Goal: Task Accomplishment & Management: Manage account settings

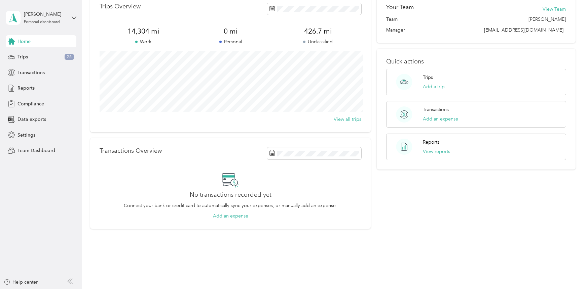
scroll to position [36, 0]
click at [41, 21] on div "Personal dashboard" at bounding box center [42, 22] width 36 height 4
click at [39, 54] on div "Team dashboard" at bounding box center [29, 54] width 36 height 7
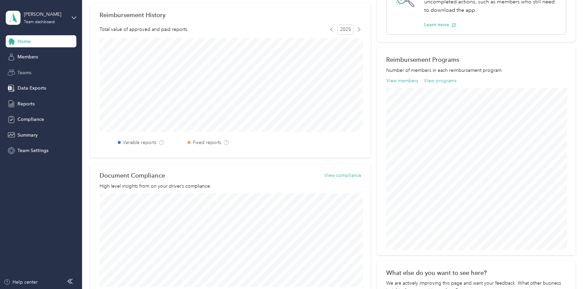
scroll to position [164, 0]
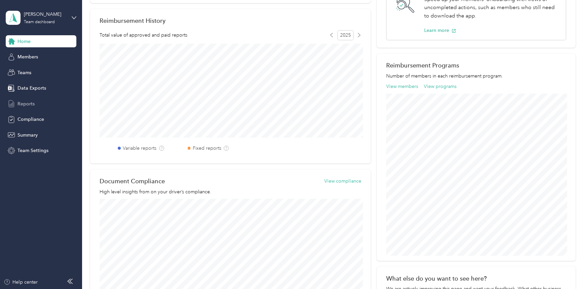
click at [31, 107] on span "Reports" at bounding box center [25, 104] width 17 height 7
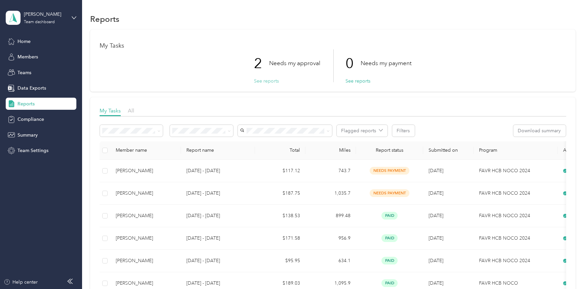
click at [269, 81] on button "See reports" at bounding box center [266, 81] width 25 height 7
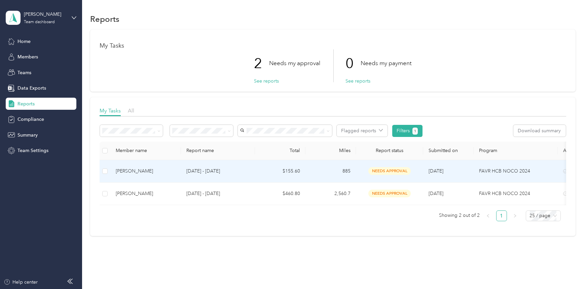
click at [125, 171] on div "[PERSON_NAME]" at bounding box center [146, 171] width 60 height 7
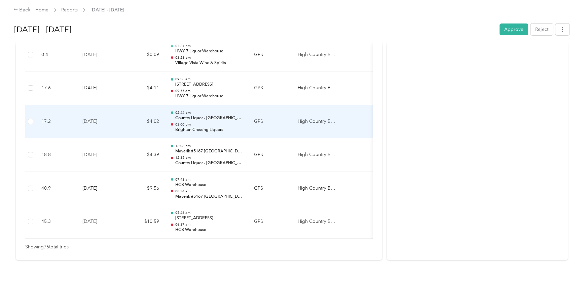
scroll to position [2545, 0]
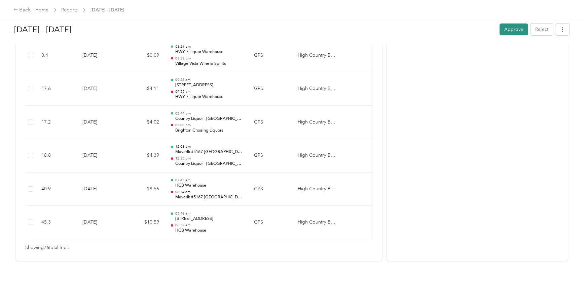
click at [509, 33] on button "Approve" at bounding box center [513, 30] width 29 height 12
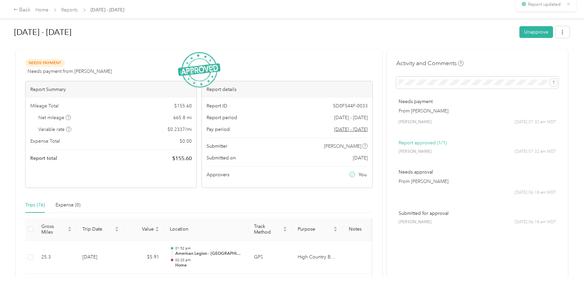
scroll to position [0, 0]
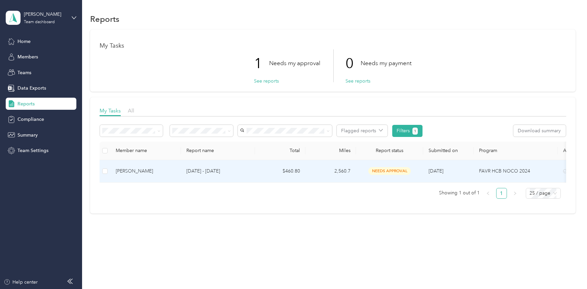
click at [121, 170] on div "[PERSON_NAME]" at bounding box center [146, 171] width 60 height 7
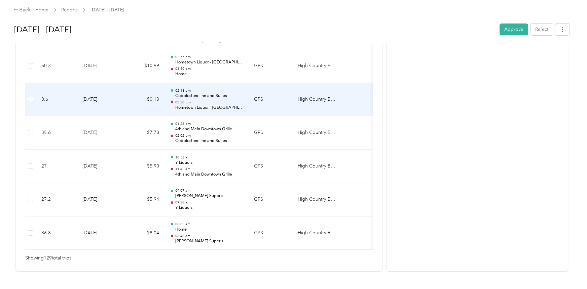
scroll to position [4319, 0]
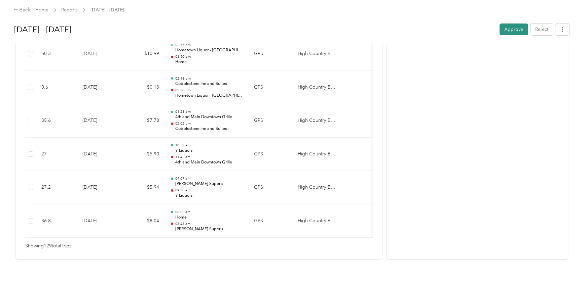
click at [516, 33] on button "Approve" at bounding box center [513, 30] width 29 height 12
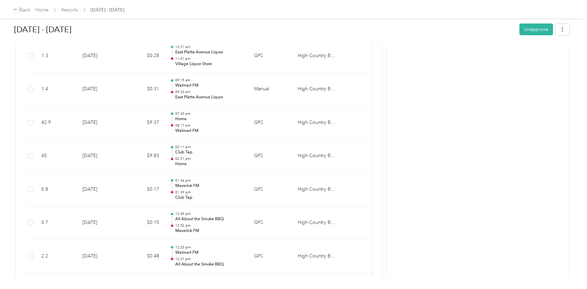
scroll to position [0, 0]
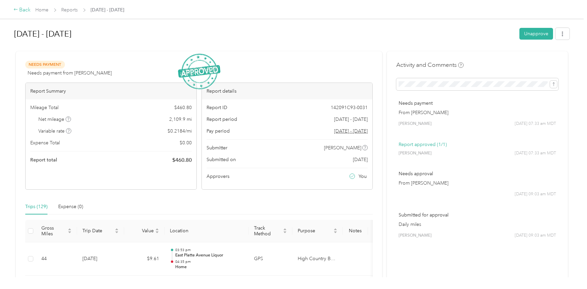
click at [22, 12] on div "Back" at bounding box center [21, 10] width 17 height 8
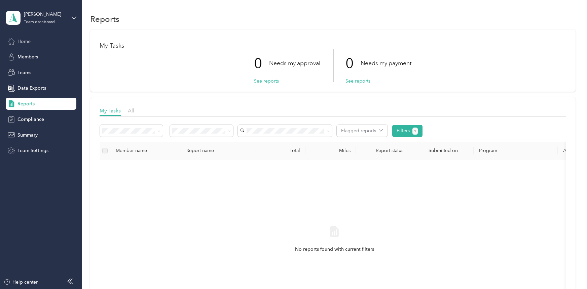
click at [20, 39] on span "Home" at bounding box center [23, 41] width 13 height 7
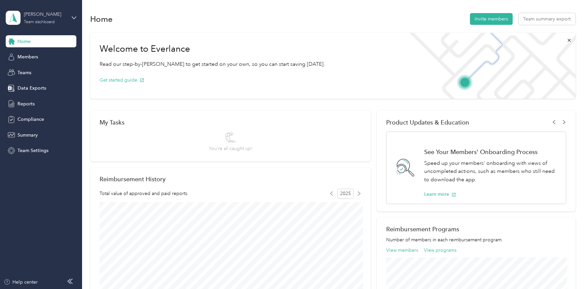
click at [41, 21] on div "Team dashboard" at bounding box center [39, 22] width 31 height 4
click at [32, 69] on div "Personal dashboard" at bounding box center [32, 69] width 42 height 7
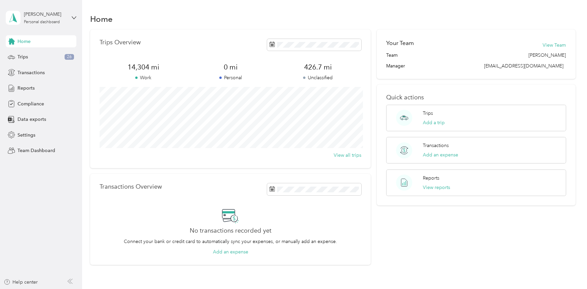
scroll to position [46, 0]
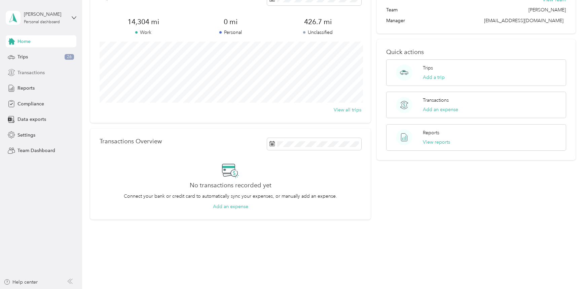
click at [27, 75] on span "Transactions" at bounding box center [30, 72] width 27 height 7
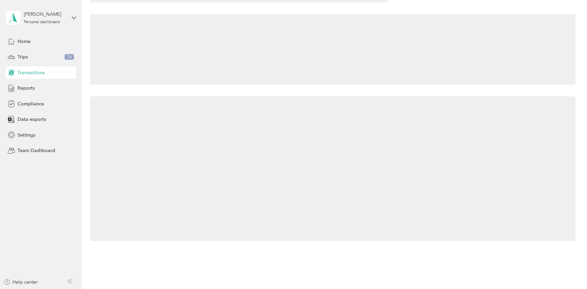
scroll to position [46, 0]
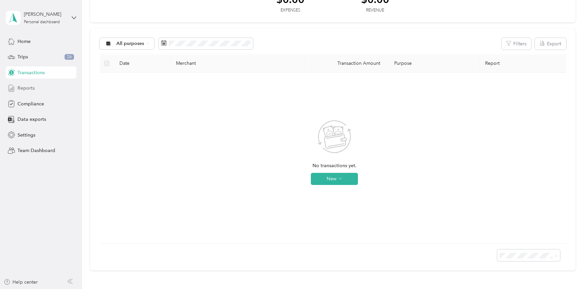
click at [26, 88] on span "Reports" at bounding box center [25, 88] width 17 height 7
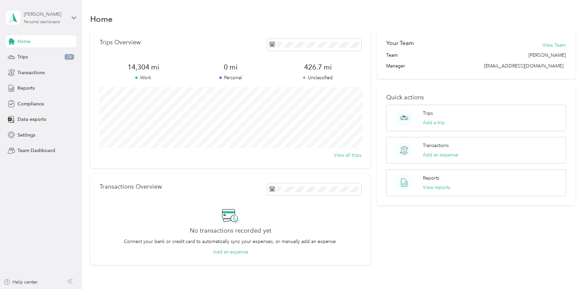
click at [32, 18] on div "[PERSON_NAME] Personal dashboard" at bounding box center [45, 17] width 42 height 13
click at [35, 59] on div "Team dashboard Personal dashboard Log out" at bounding box center [76, 70] width 132 height 42
click at [60, 17] on div "[PERSON_NAME]" at bounding box center [45, 14] width 42 height 7
click at [45, 53] on div "Team dashboard" at bounding box center [29, 53] width 36 height 7
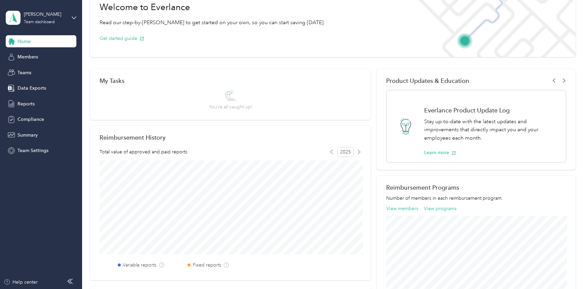
scroll to position [3, 0]
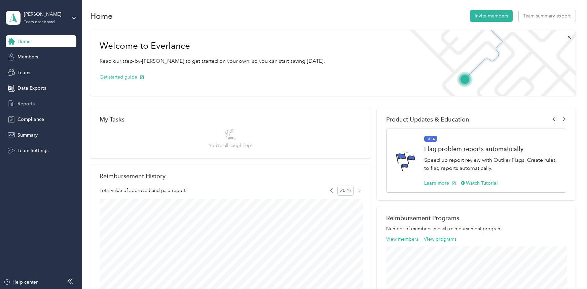
click at [26, 104] on span "Reports" at bounding box center [25, 104] width 17 height 7
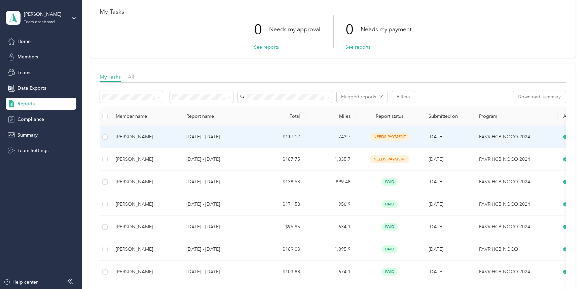
scroll to position [34, 0]
